Goal: Communication & Community: Share content

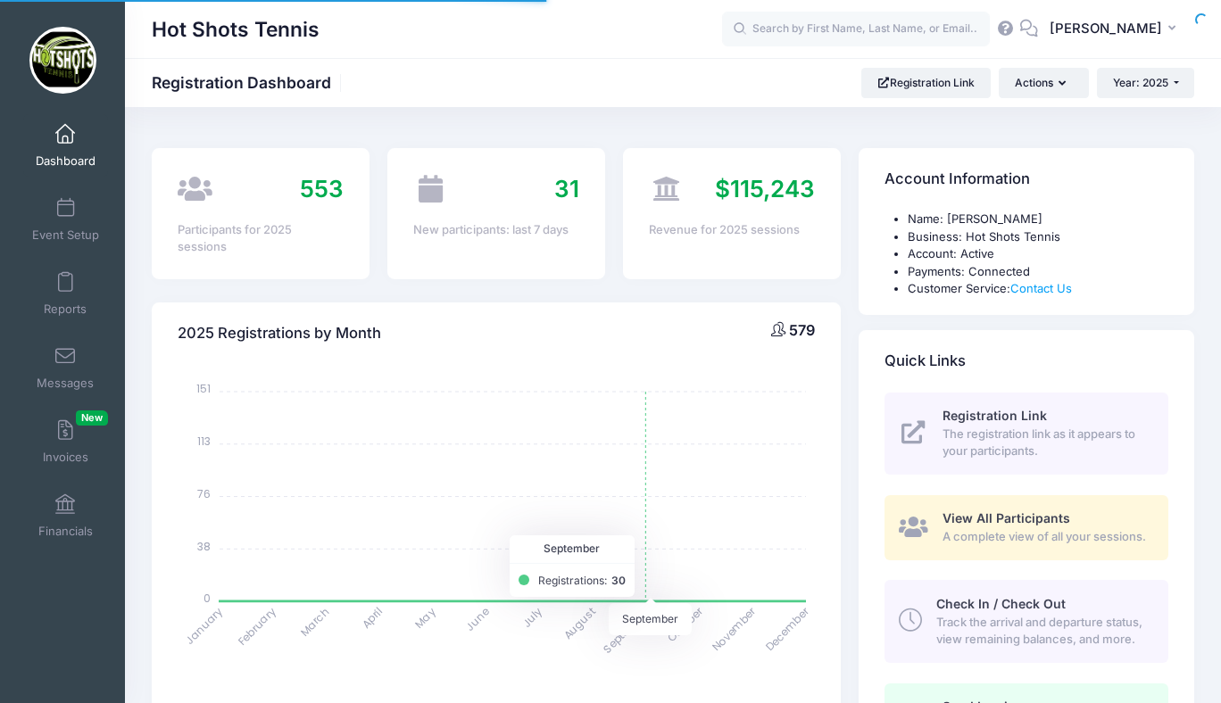
select select
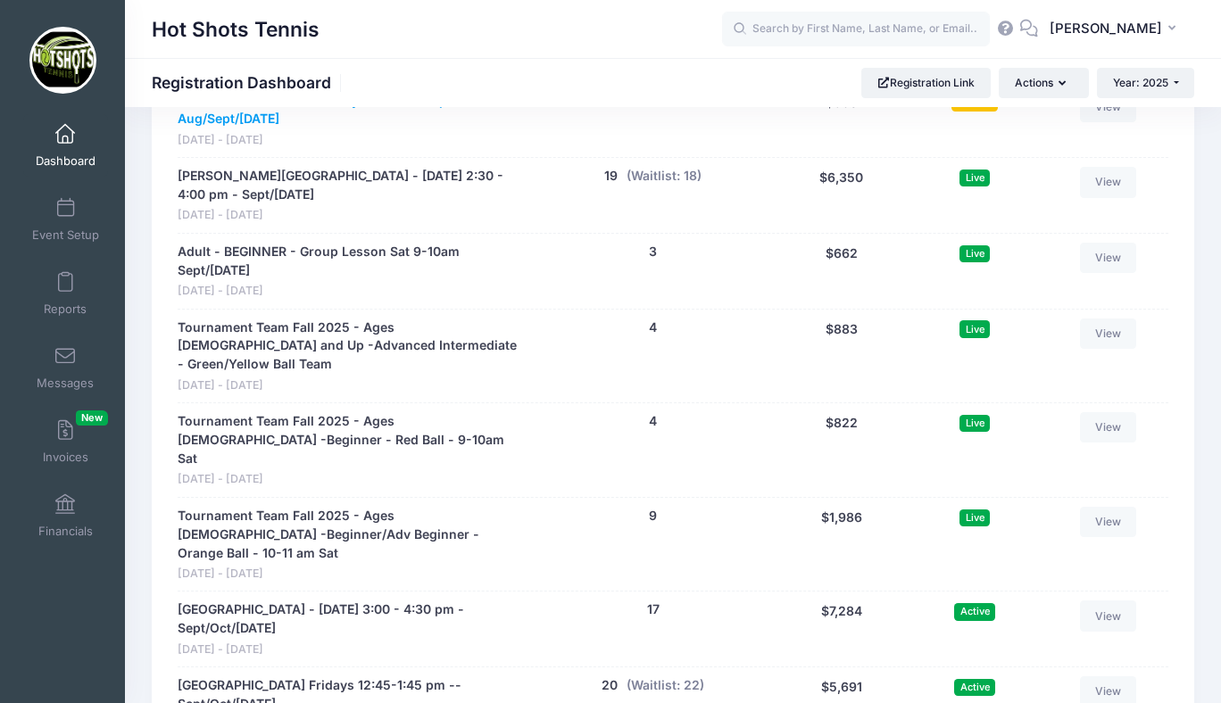
scroll to position [4118, 0]
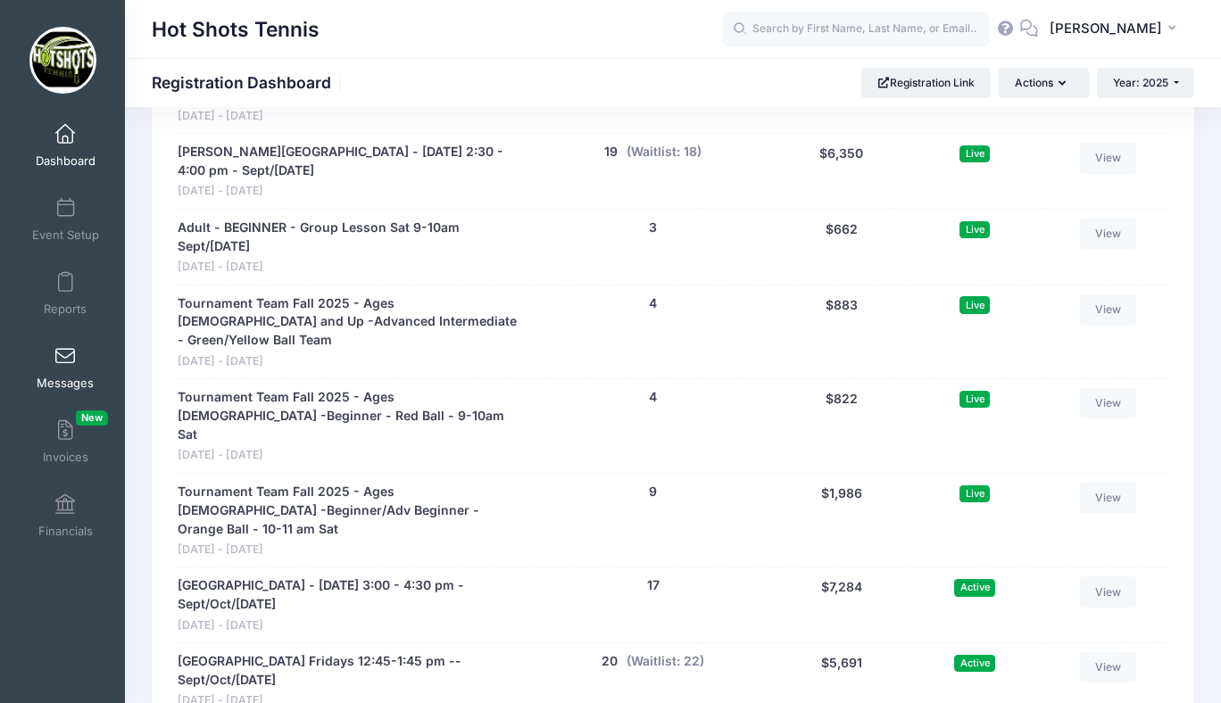
click at [65, 353] on span at bounding box center [65, 357] width 0 height 20
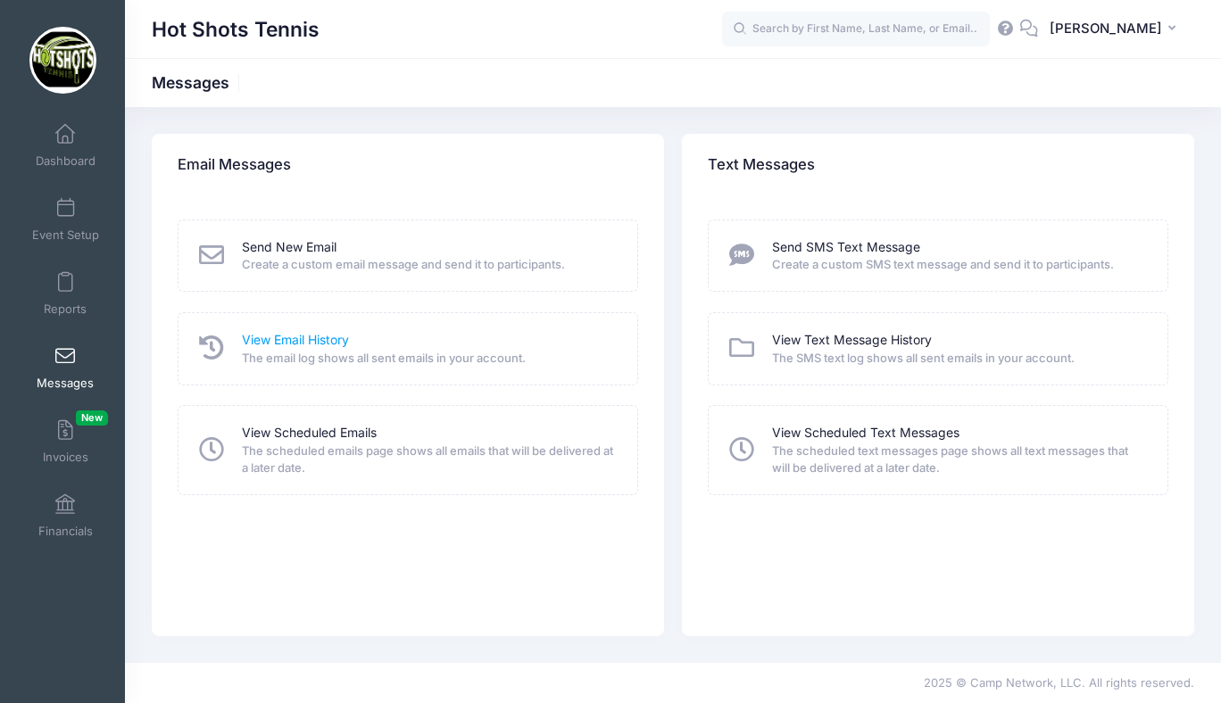
click at [288, 336] on link "View Email History" at bounding box center [295, 340] width 107 height 19
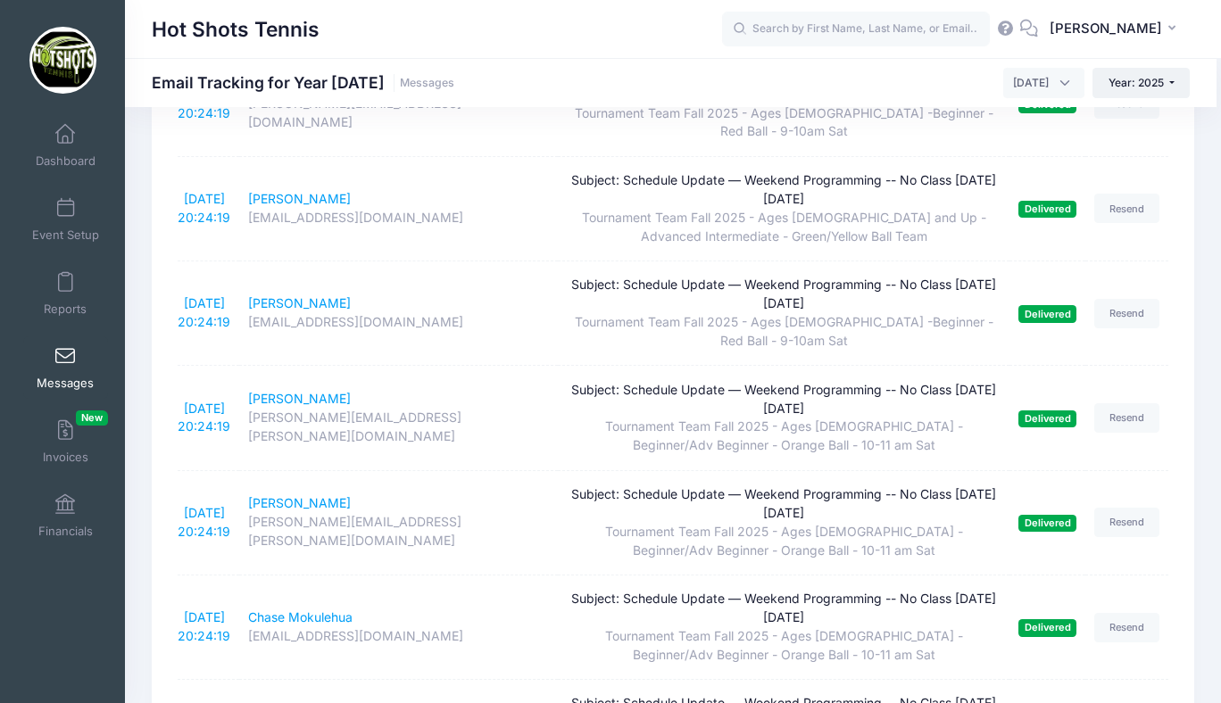
scroll to position [753, 0]
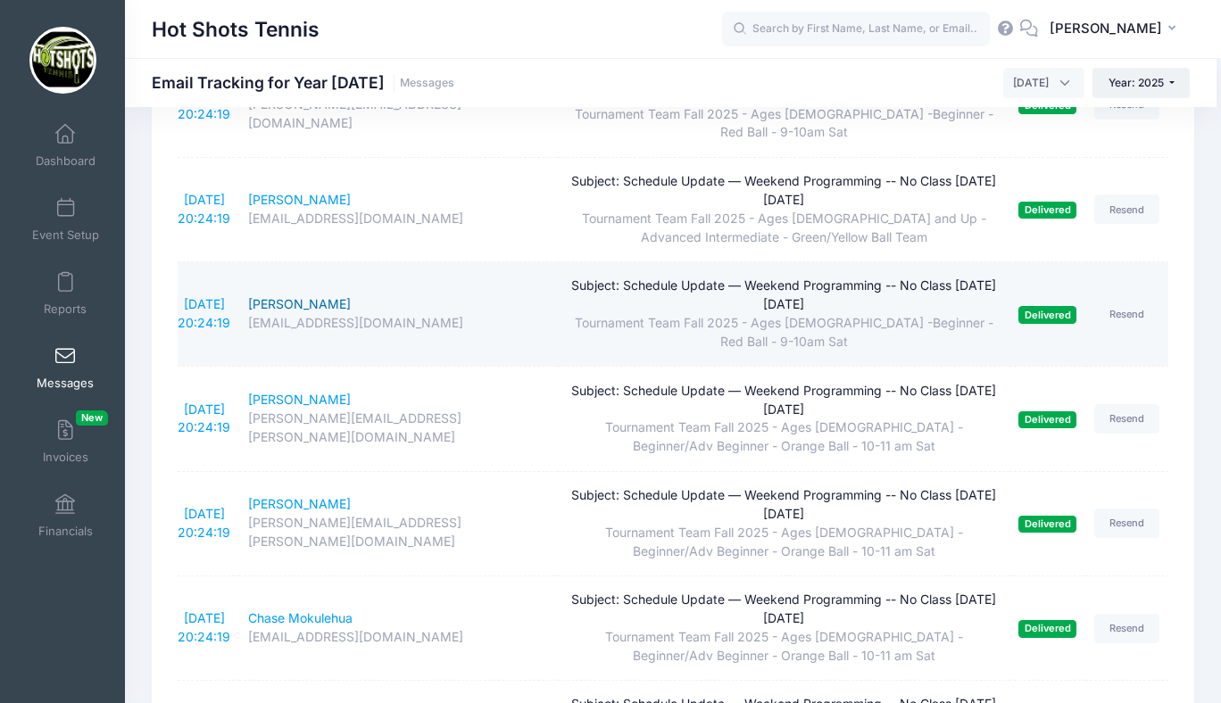
click at [286, 295] on div "Lara Parashiuk" at bounding box center [399, 304] width 302 height 19
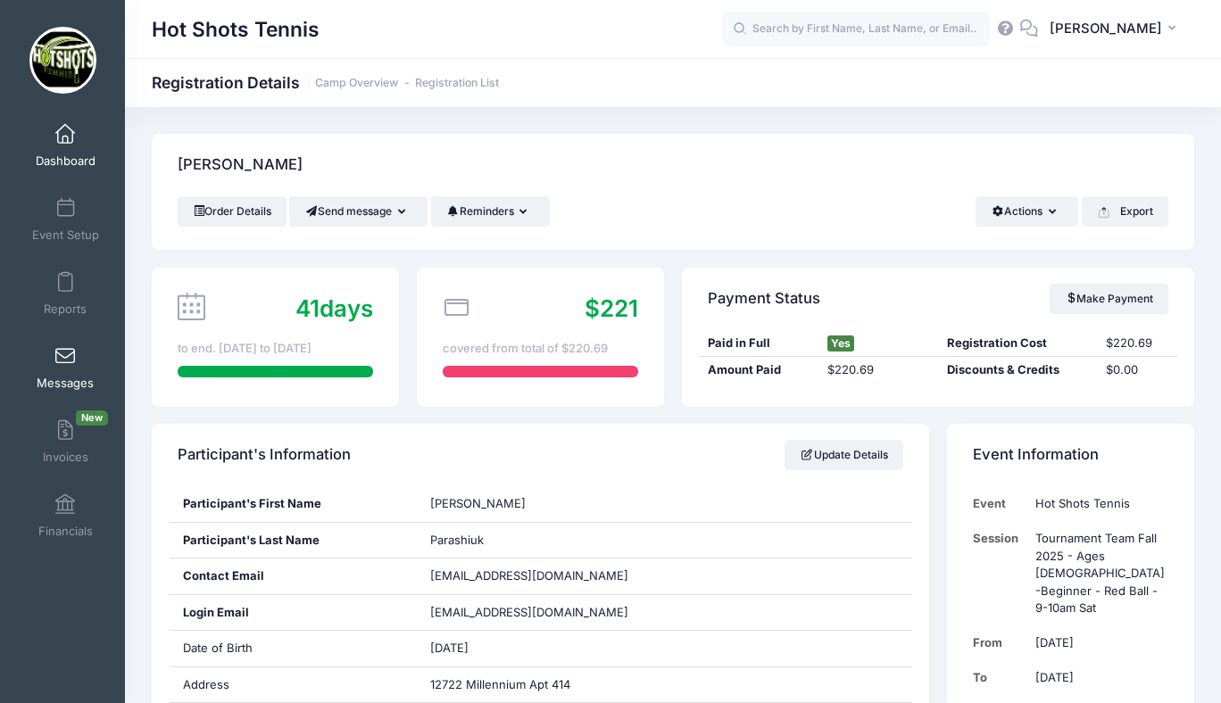
click at [65, 360] on span at bounding box center [65, 357] width 0 height 20
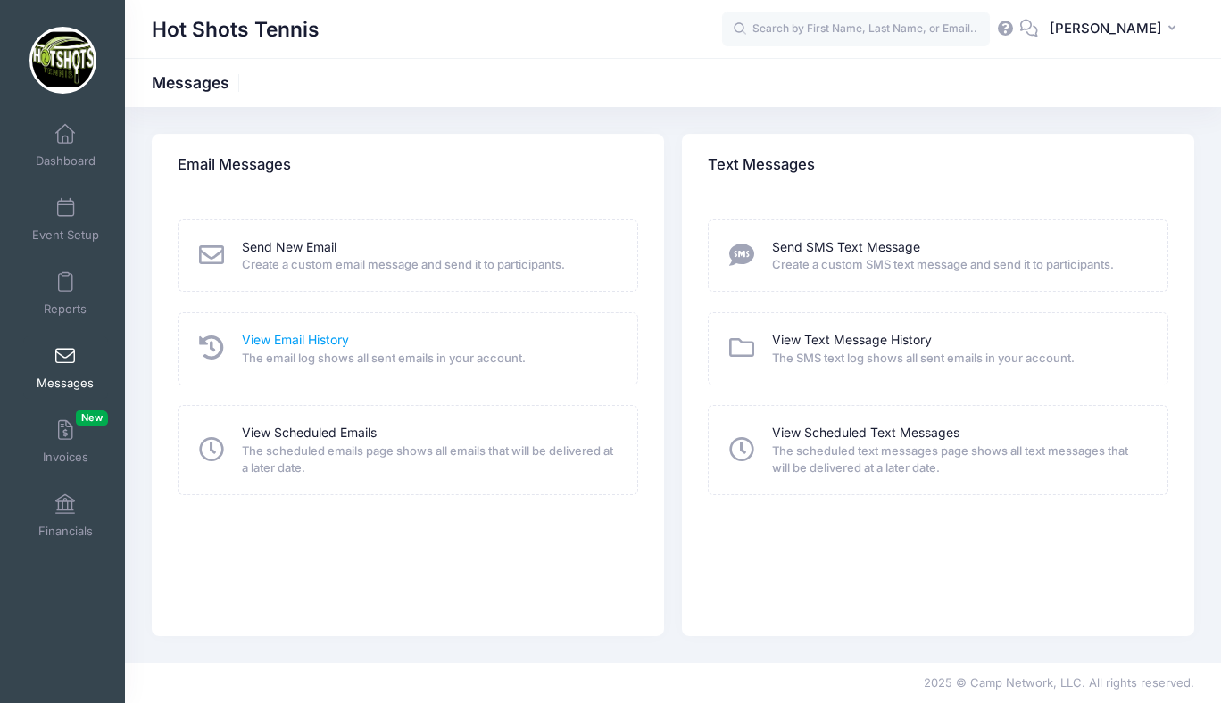
click at [317, 339] on link "View Email History" at bounding box center [295, 340] width 107 height 19
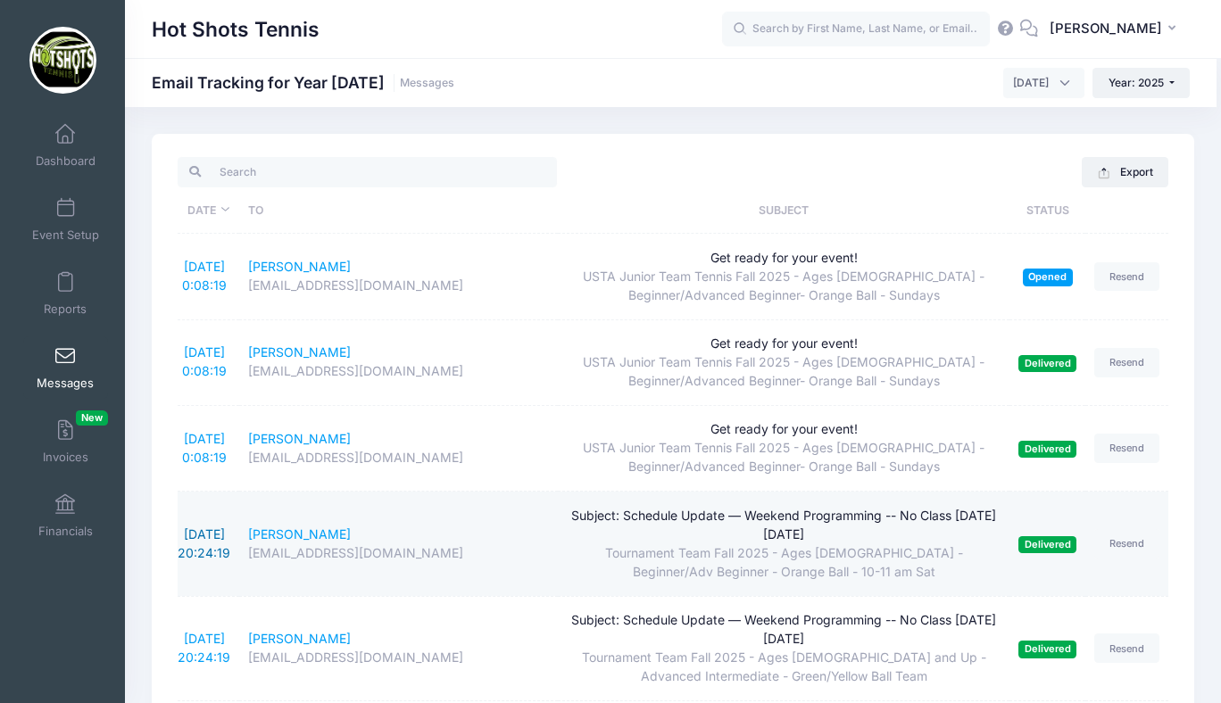
click at [203, 535] on link "[DATE] 20:24:19" at bounding box center [204, 543] width 53 height 34
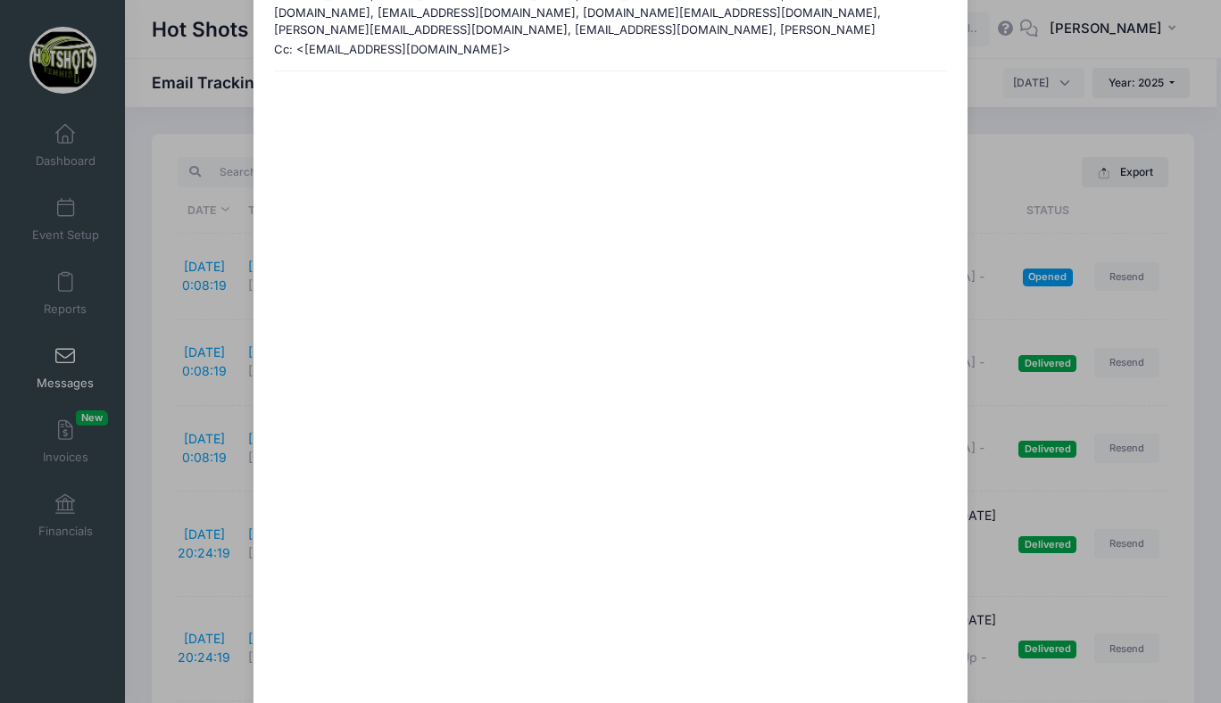
scroll to position [173, 0]
click at [100, 143] on div "Subject: Schedule Update — Weekend Programming -- No Class Tomorrow Sept 6th Se…" at bounding box center [610, 351] width 1221 height 703
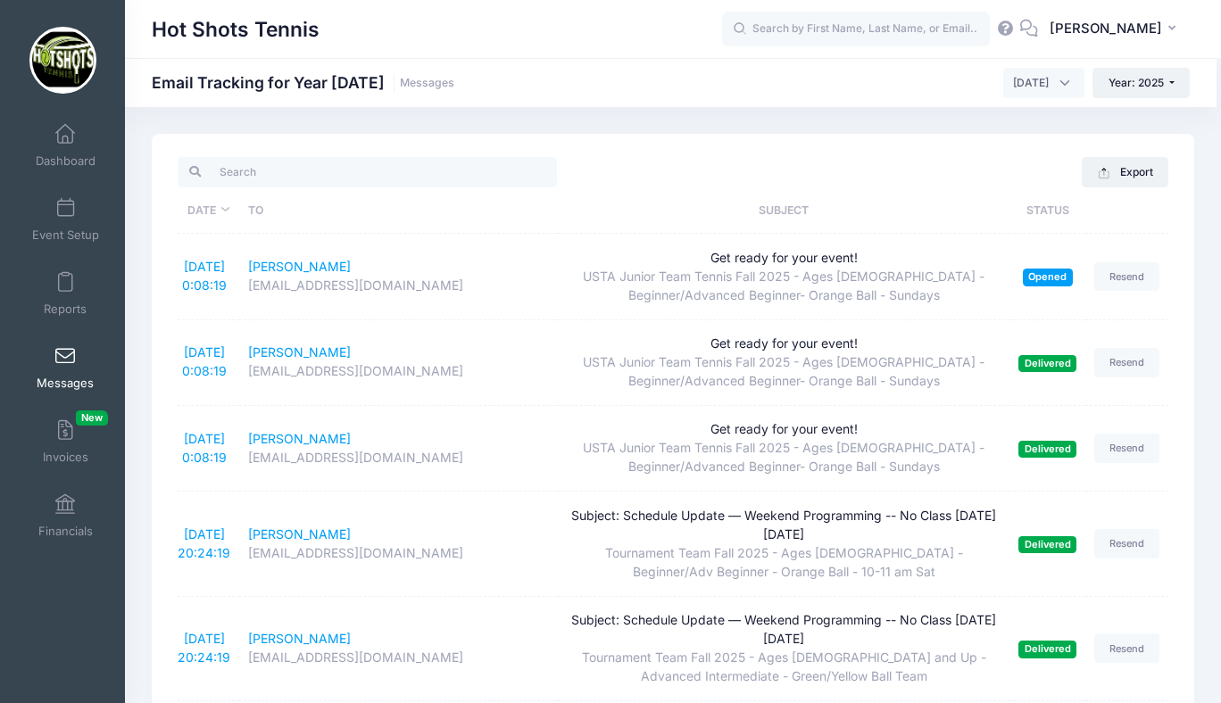
click at [65, 363] on span at bounding box center [65, 357] width 0 height 20
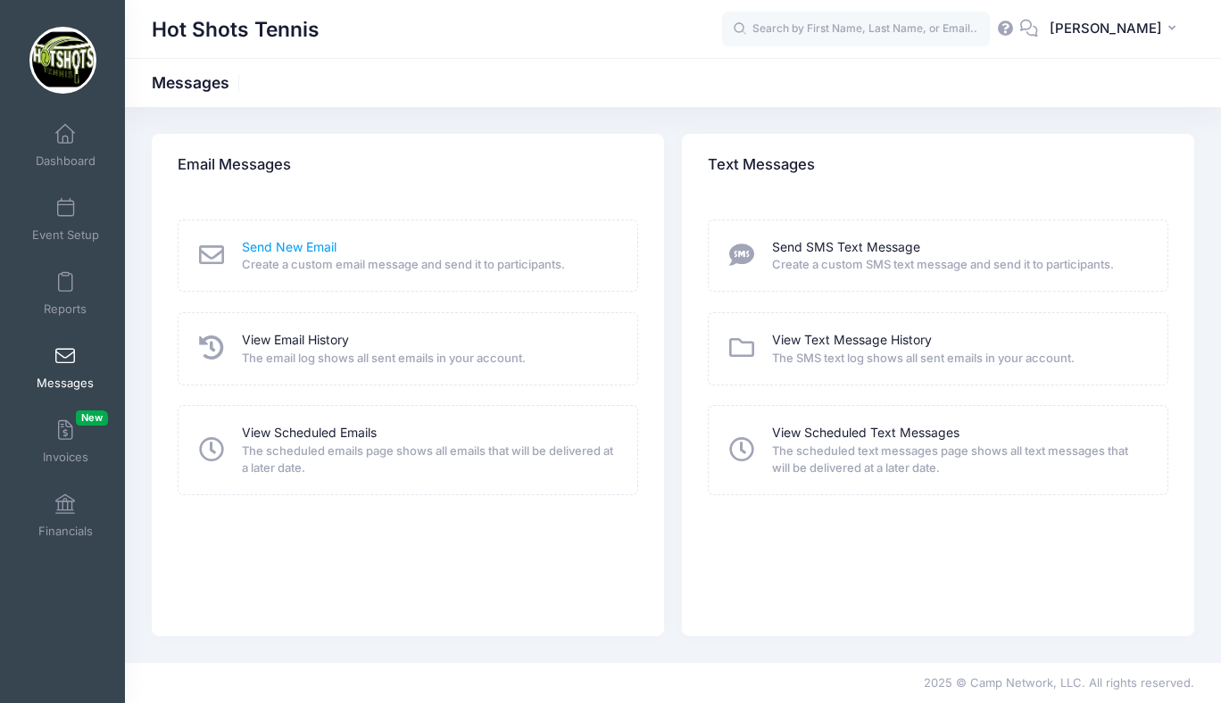
click at [286, 245] on link "Send New Email" at bounding box center [289, 247] width 95 height 19
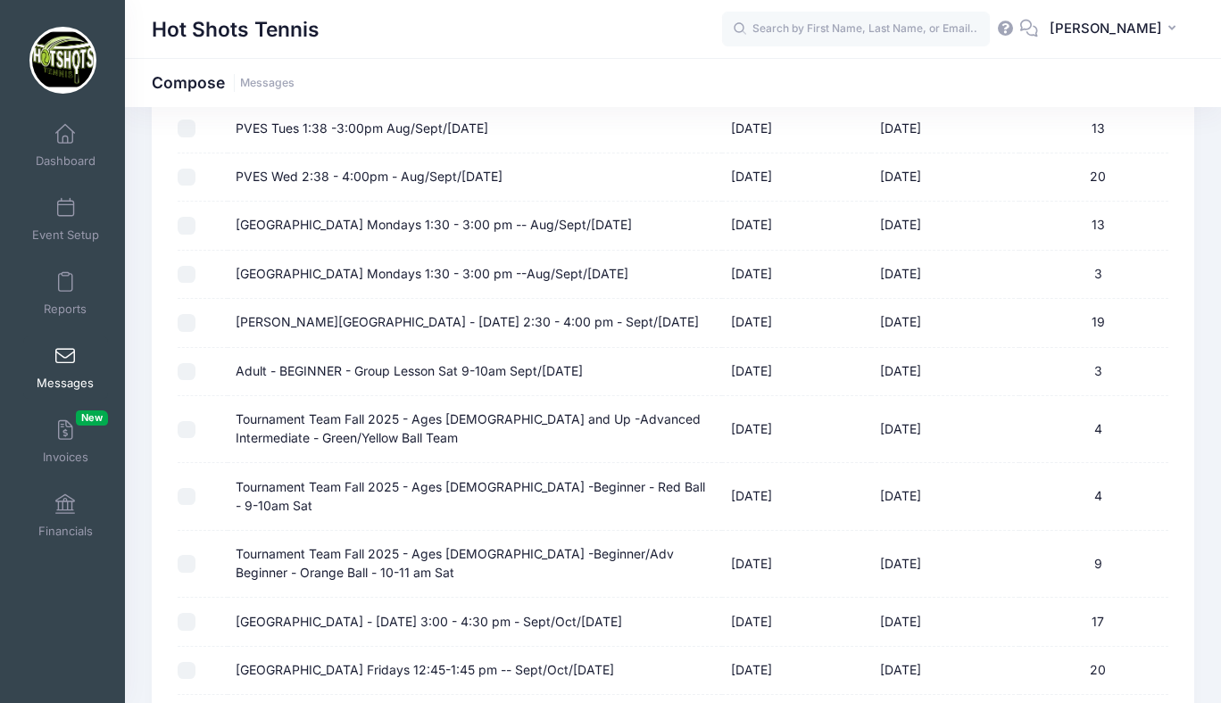
scroll to position [2294, 0]
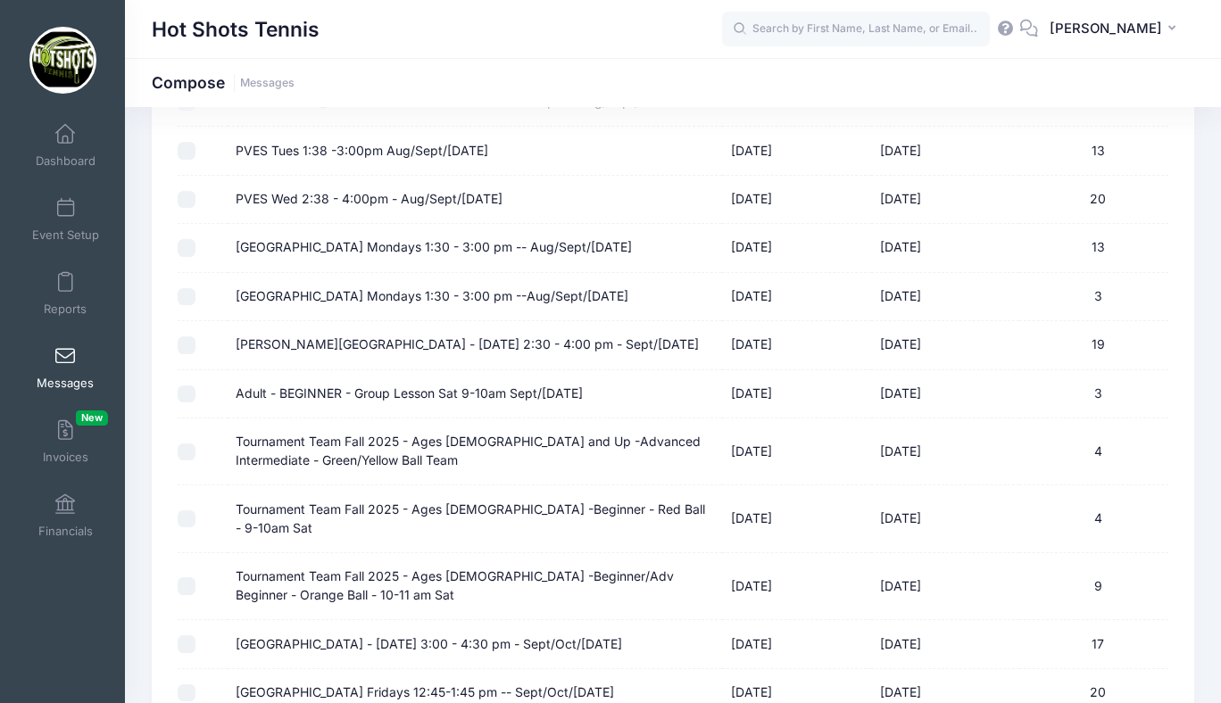
click at [184, 577] on input "Tournament Team Fall 2025 - Ages [DEMOGRAPHIC_DATA] -Beginner/Adv Beginner - Or…" at bounding box center [187, 586] width 18 height 18
checkbox input "true"
click at [186, 510] on input "Tournament Team Fall 2025 - Ages [DEMOGRAPHIC_DATA] -Beginner - Red Ball - 9-10…" at bounding box center [187, 519] width 18 height 18
checkbox input "true"
click at [185, 443] on input "Tournament Team Fall 2025 - Ages [DEMOGRAPHIC_DATA] and Up -Advanced Intermedia…" at bounding box center [187, 452] width 18 height 18
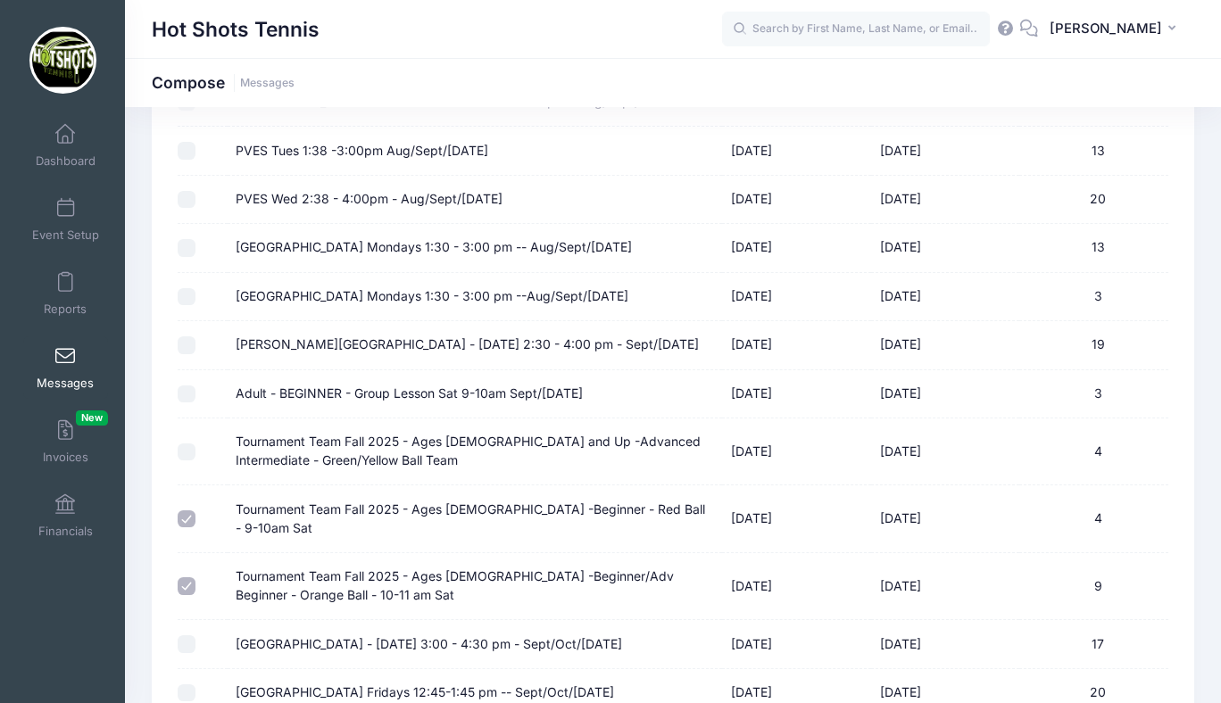
checkbox input "true"
click at [190, 385] on input "Adult - BEGINNER - Group Lesson Sat 9-10am Sept/[DATE]" at bounding box center [187, 394] width 18 height 18
checkbox input "true"
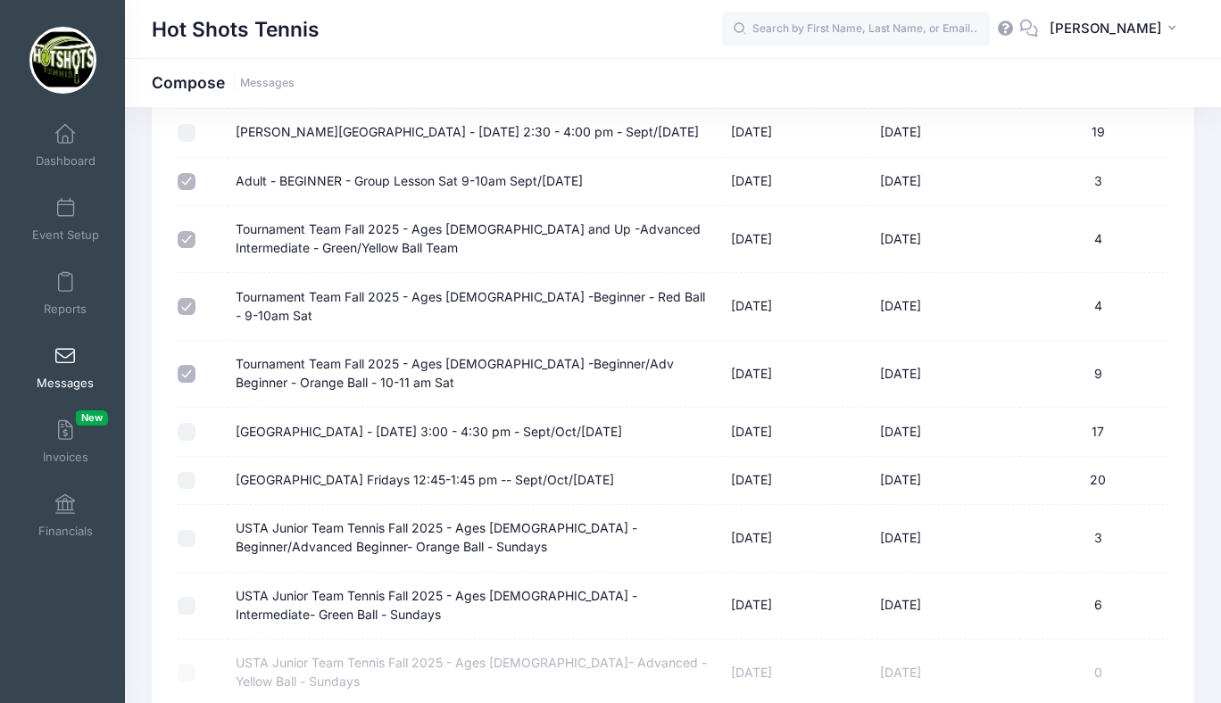
scroll to position [3011, 0]
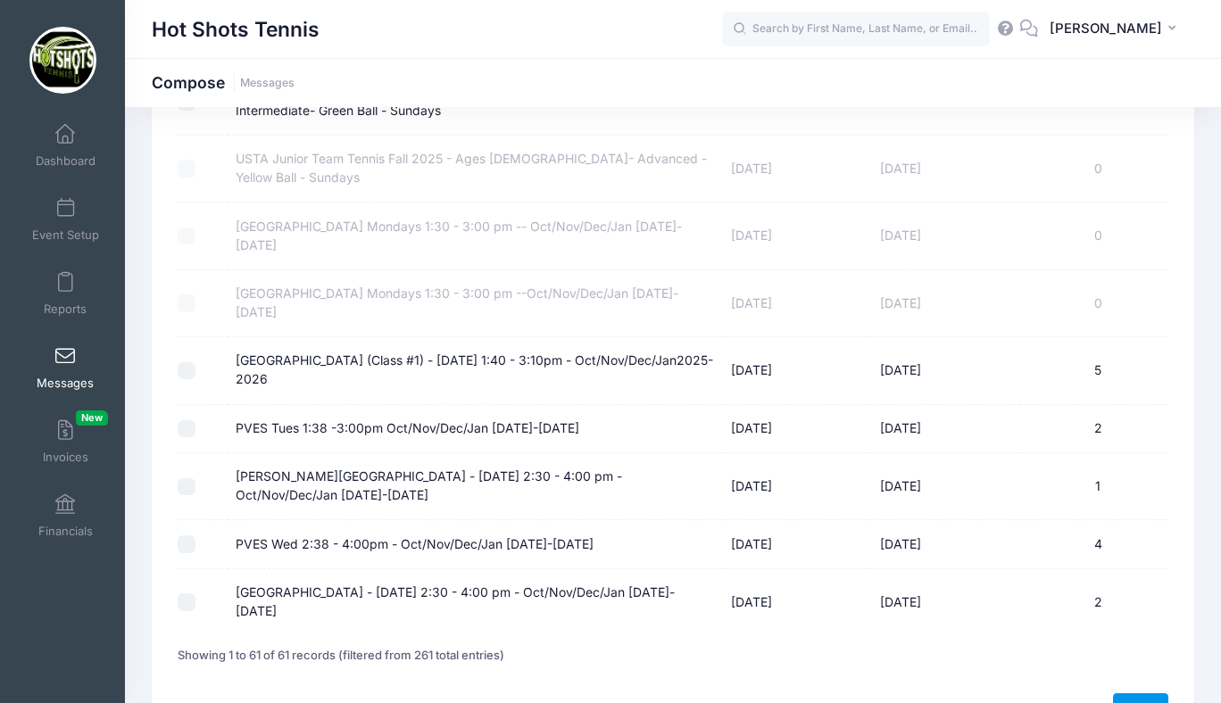
click at [1129, 693] on link "Next" at bounding box center [1140, 708] width 55 height 30
select select "50"
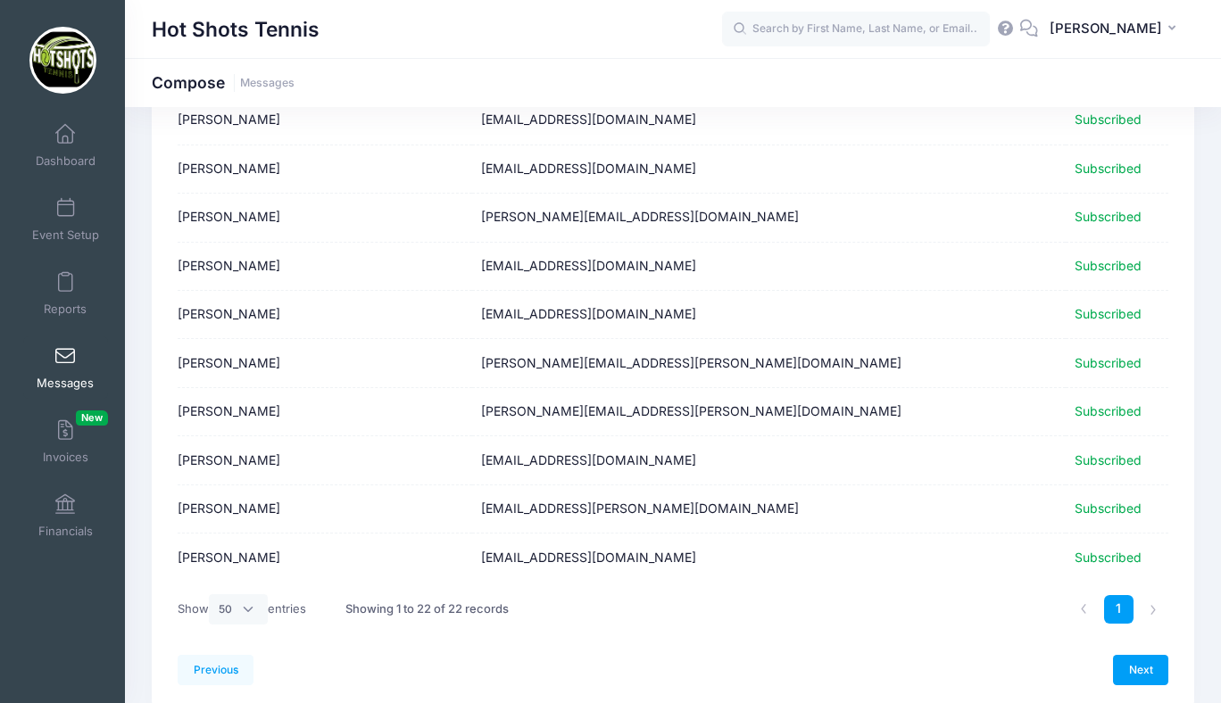
scroll to position [825, 0]
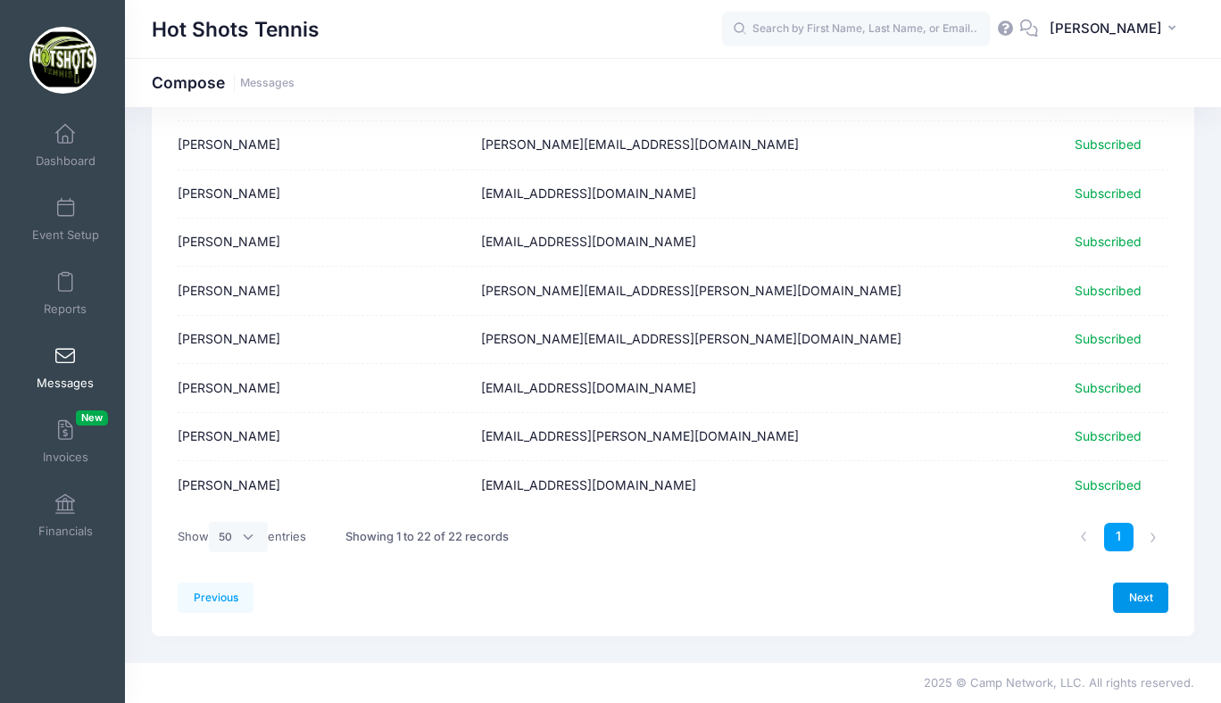
click at [1137, 594] on link "Next" at bounding box center [1140, 598] width 55 height 30
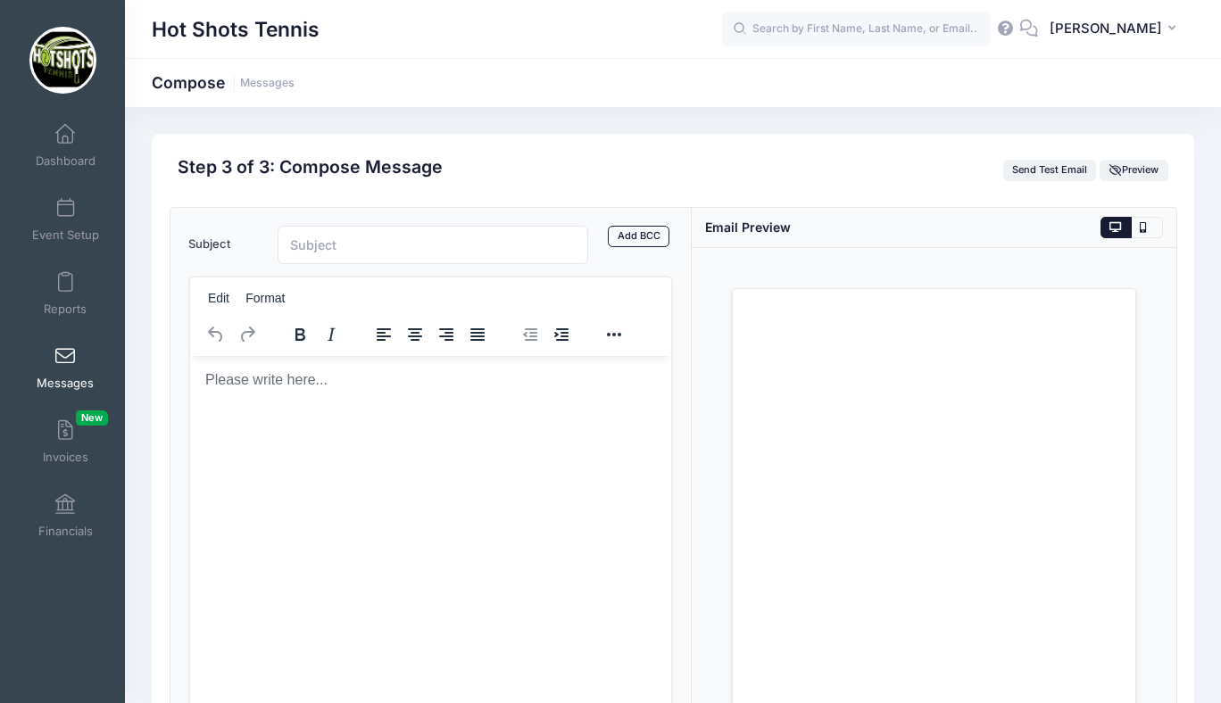
scroll to position [0, 0]
click at [354, 403] on html at bounding box center [429, 379] width 481 height 48
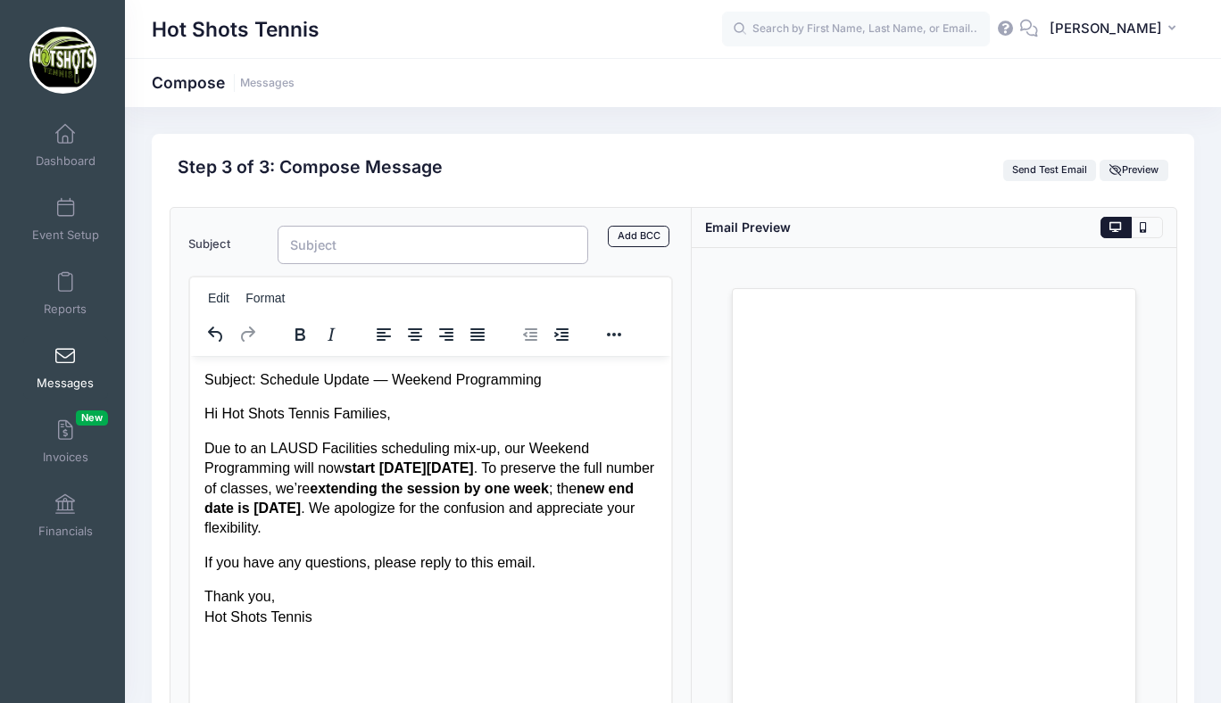
click at [343, 245] on input "Subject" at bounding box center [433, 245] width 311 height 38
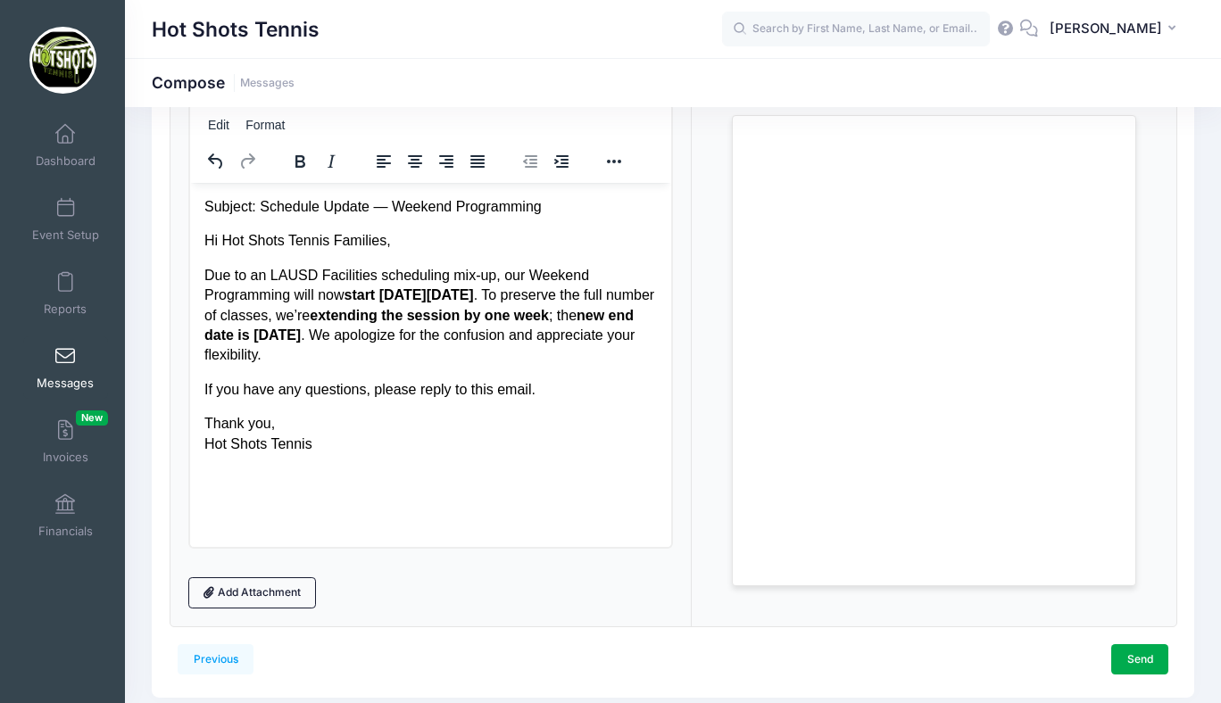
scroll to position [183, 0]
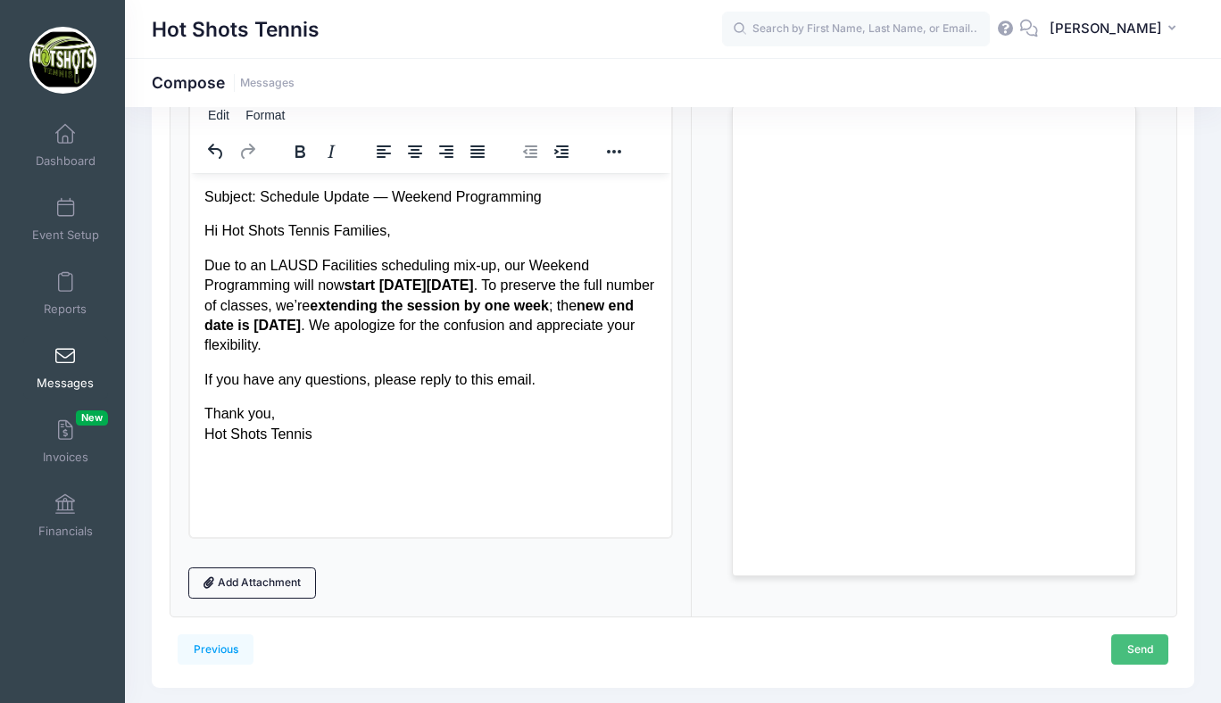
type input "No Class Today!!"
click at [1140, 645] on link "Send" at bounding box center [1139, 649] width 57 height 30
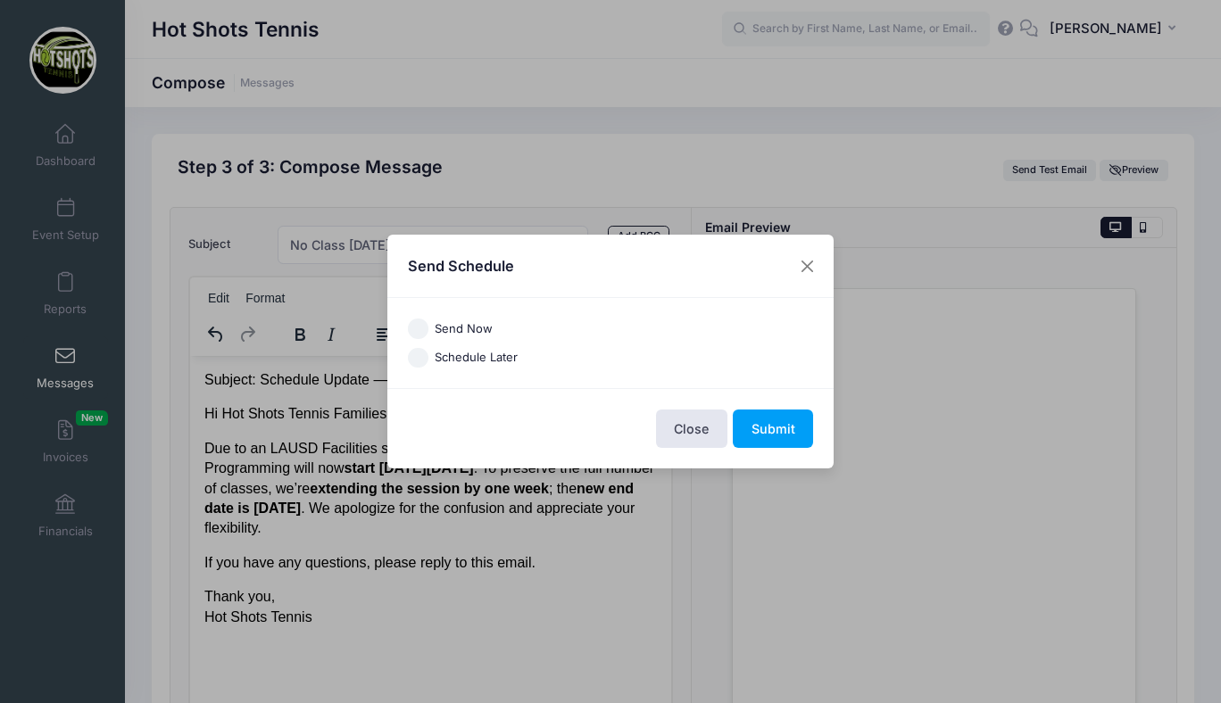
click at [420, 323] on input "Send Now" at bounding box center [418, 329] width 21 height 21
radio input "true"
click at [775, 422] on button "Submit" at bounding box center [773, 429] width 80 height 38
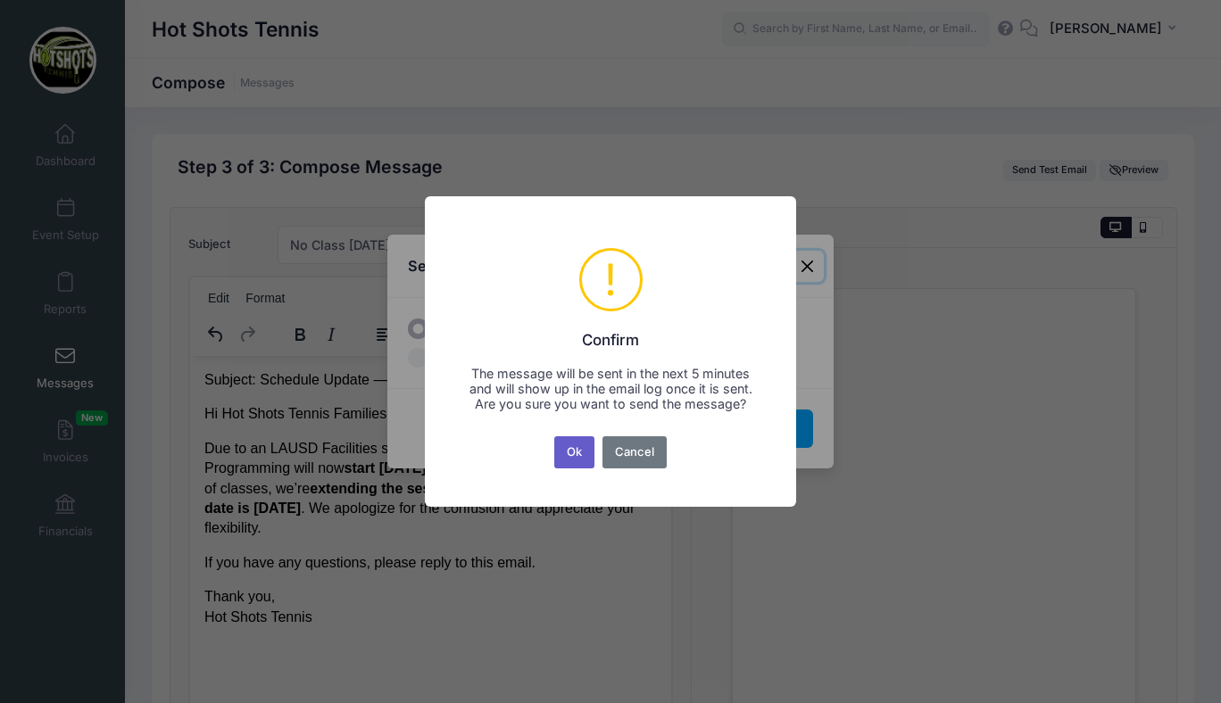
click at [572, 461] on button "Ok" at bounding box center [574, 452] width 41 height 32
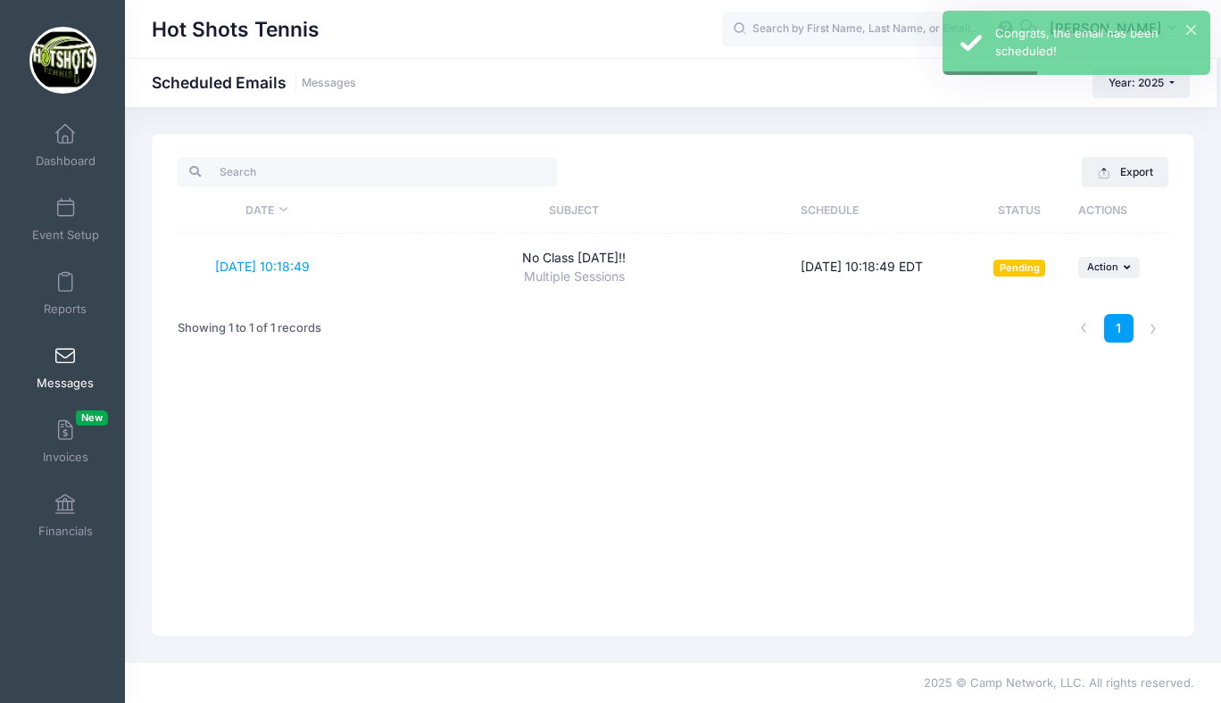
click at [69, 344] on link "Messages" at bounding box center [65, 367] width 85 height 62
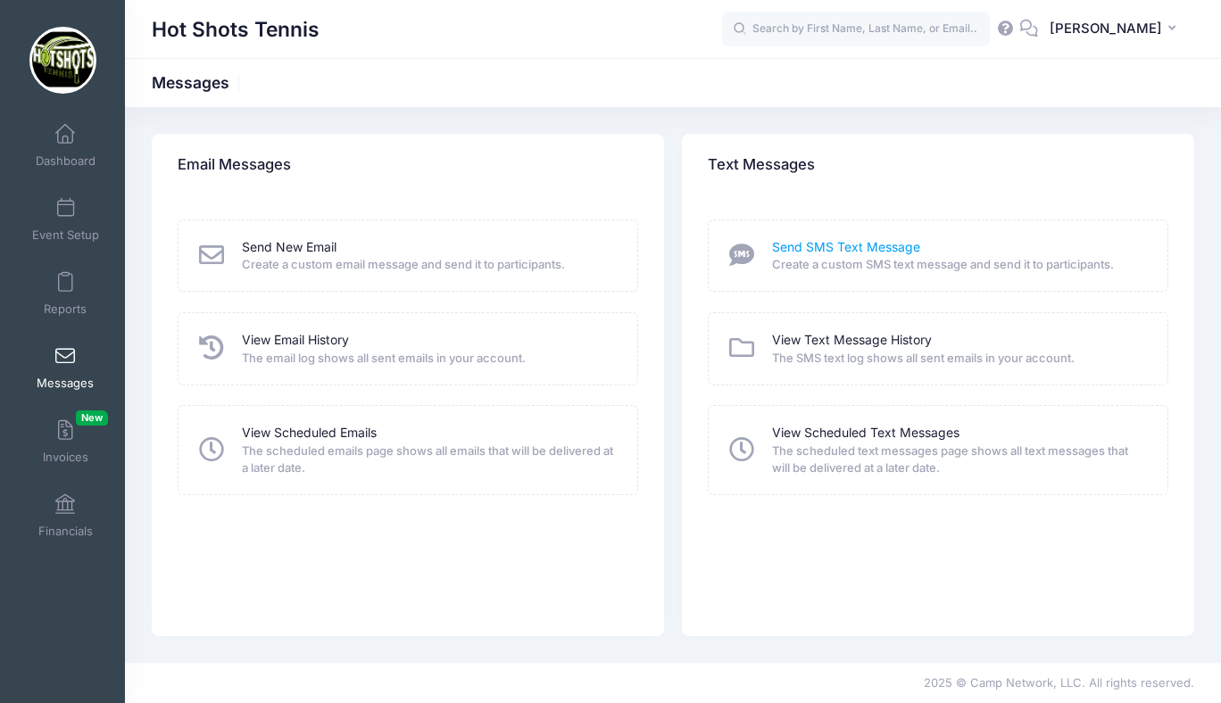
click at [846, 239] on link "Send SMS Text Message" at bounding box center [846, 247] width 148 height 19
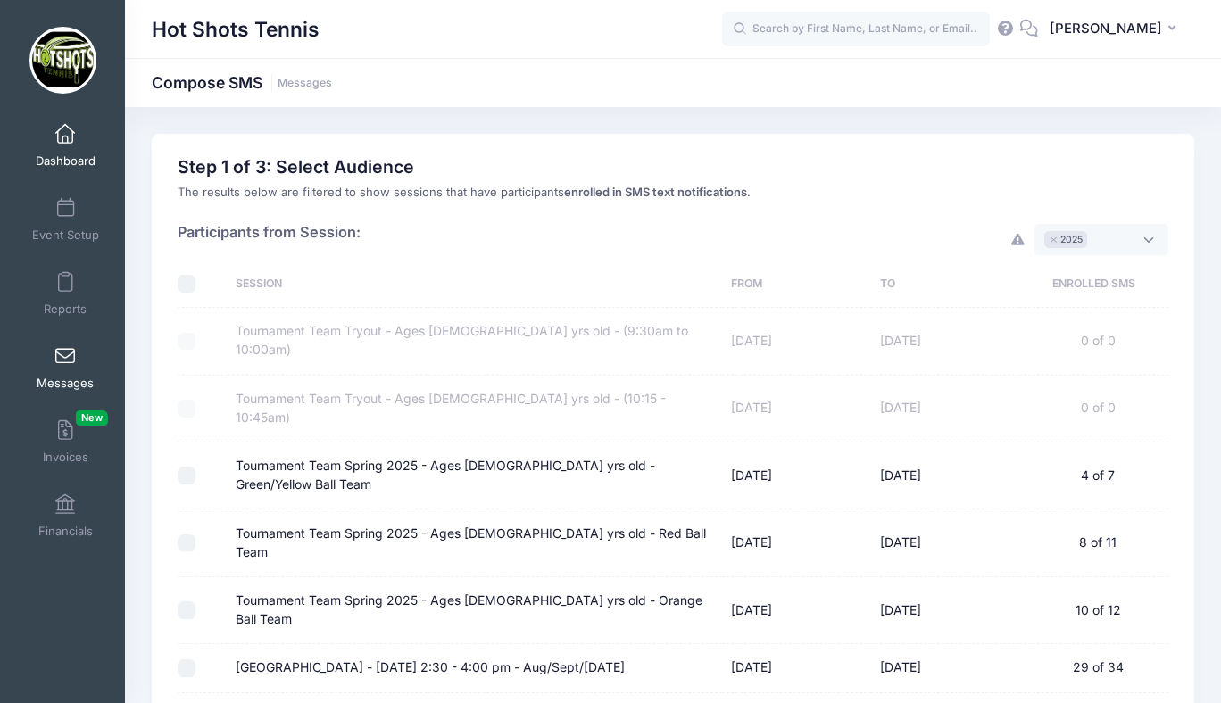
click at [65, 141] on span at bounding box center [65, 135] width 0 height 20
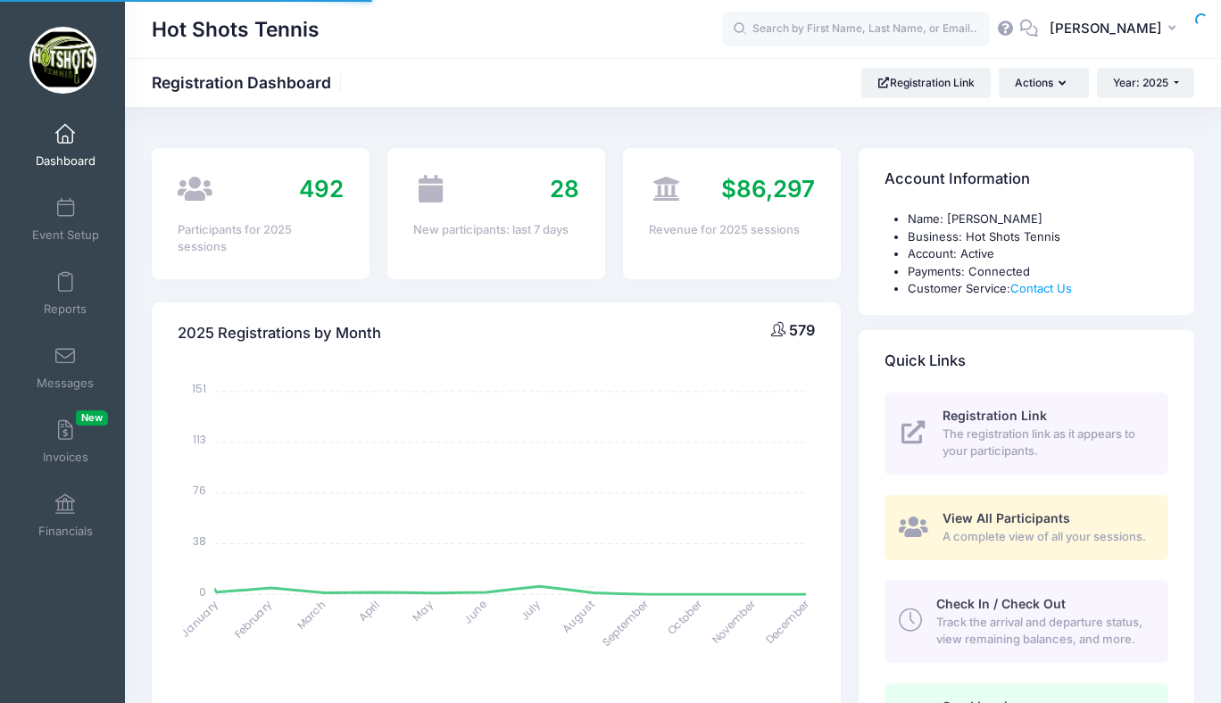
select select
